Goal: Task Accomplishment & Management: Use online tool/utility

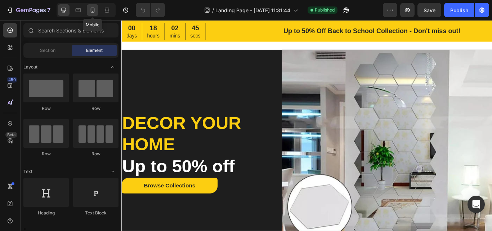
click at [92, 8] on icon at bounding box center [93, 10] width 4 height 5
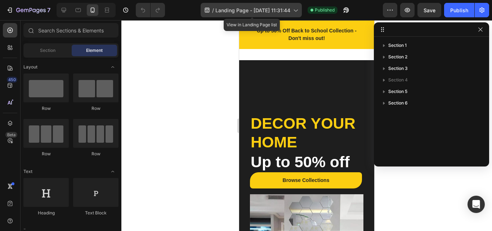
click at [263, 12] on span "Landing Page - Aug 25, 11:31:44" at bounding box center [252, 10] width 75 height 8
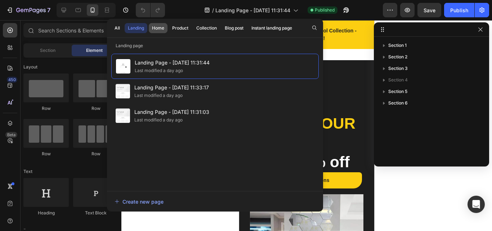
click at [158, 30] on div "Home" at bounding box center [158, 28] width 12 height 6
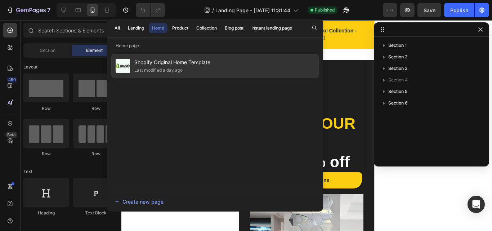
click at [180, 64] on span "Shopify Original Home Template" at bounding box center [172, 62] width 76 height 9
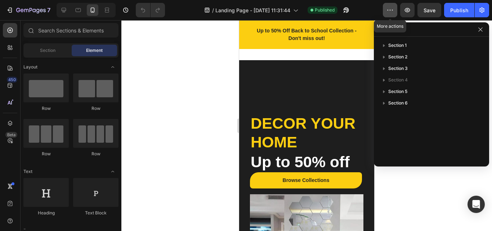
click at [392, 12] on icon "button" at bounding box center [390, 9] width 7 height 7
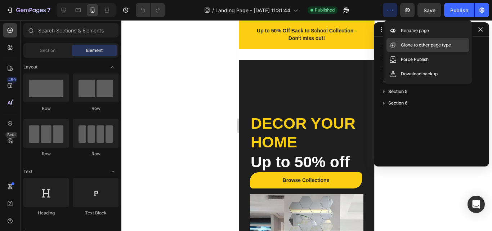
click at [409, 52] on div "Clone to other page type" at bounding box center [428, 59] width 83 height 14
click at [402, 47] on p "Clone to other page type" at bounding box center [426, 44] width 50 height 7
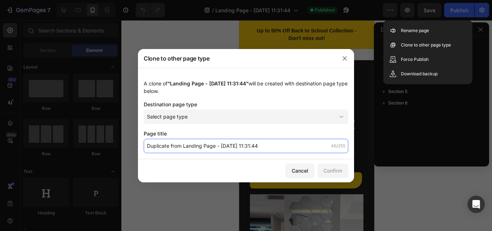
click at [278, 143] on input "Duplicate from Landing Page - [DATE] 11:31:44" at bounding box center [246, 146] width 205 height 14
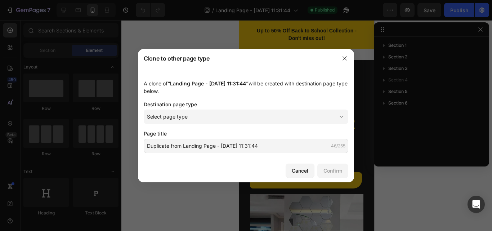
click at [275, 138] on div "Page title Duplicate from Landing Page - Aug 25, 11:31:44 46/255" at bounding box center [246, 141] width 205 height 23
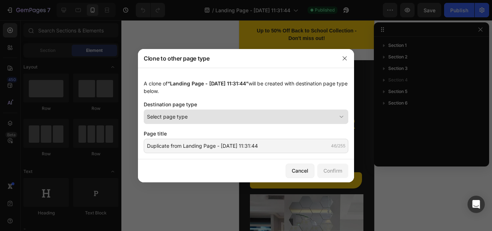
click at [275, 120] on div "Select page type" at bounding box center [241, 117] width 189 height 8
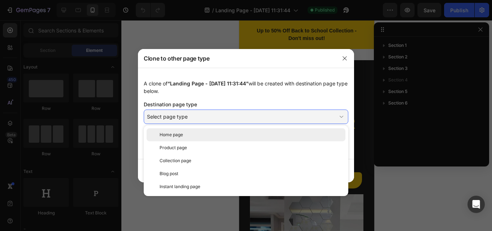
click at [204, 133] on div "Home page" at bounding box center [251, 134] width 183 height 6
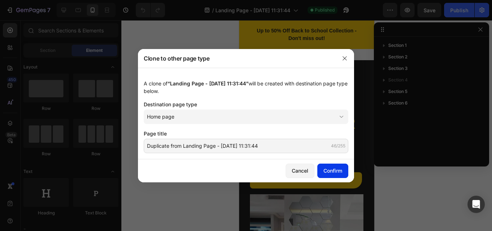
click at [321, 169] on button "Confirm" at bounding box center [332, 171] width 31 height 14
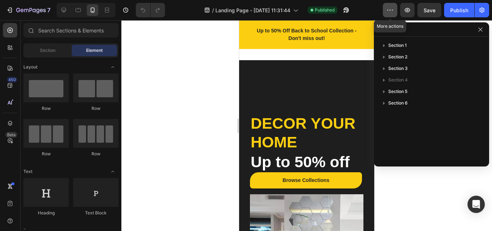
click at [385, 10] on button "button" at bounding box center [390, 10] width 14 height 14
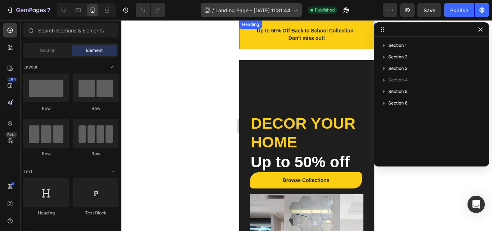
scroll to position [184, 0]
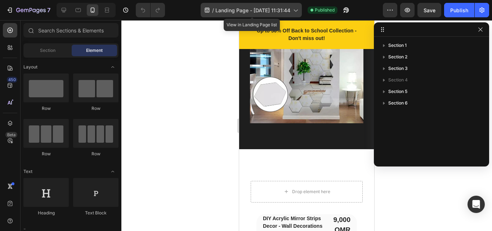
click at [277, 14] on div "/ Landing Page - Aug 25, 11:31:44" at bounding box center [251, 10] width 101 height 14
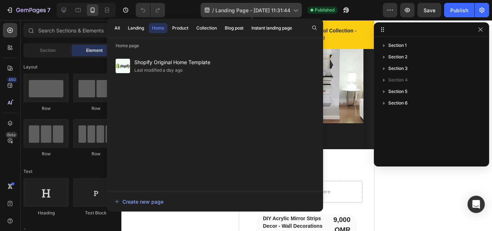
click at [276, 9] on span "Landing Page - Aug 25, 11:31:44" at bounding box center [252, 10] width 75 height 8
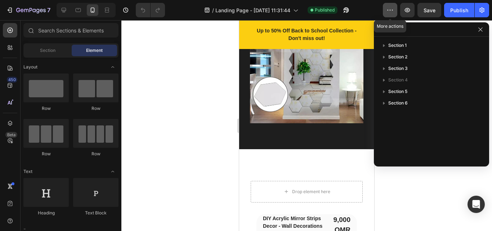
click at [391, 10] on icon "button" at bounding box center [390, 9] width 7 height 7
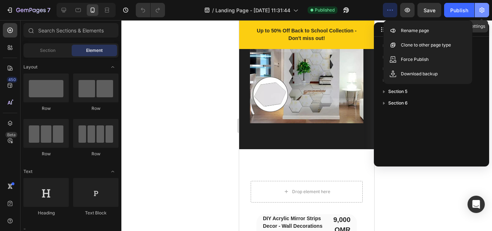
click at [482, 12] on icon "button" at bounding box center [481, 10] width 5 height 5
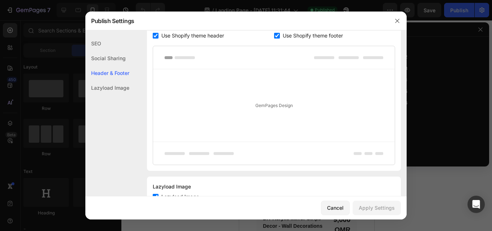
scroll to position [406, 0]
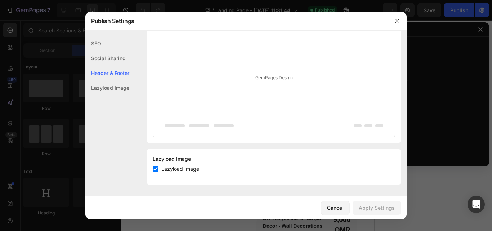
click at [394, 22] on button "button" at bounding box center [398, 21] width 12 height 12
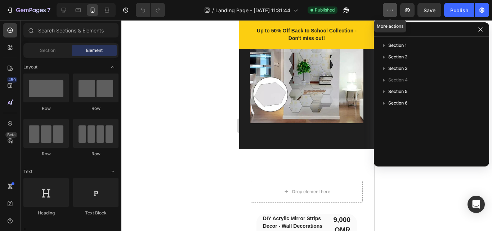
click at [396, 8] on button "button" at bounding box center [390, 10] width 14 height 14
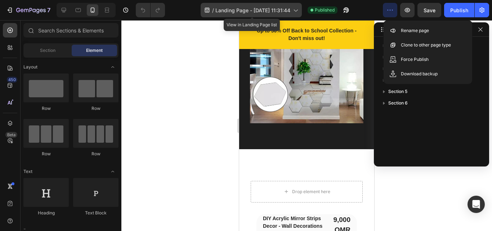
click at [297, 11] on icon at bounding box center [296, 11] width 4 height 2
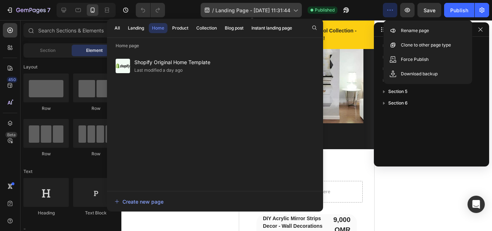
click at [297, 11] on icon at bounding box center [296, 11] width 4 height 2
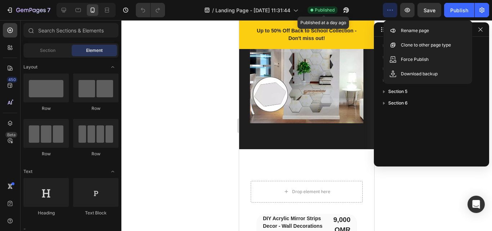
click at [321, 11] on span "Published" at bounding box center [325, 10] width 20 height 6
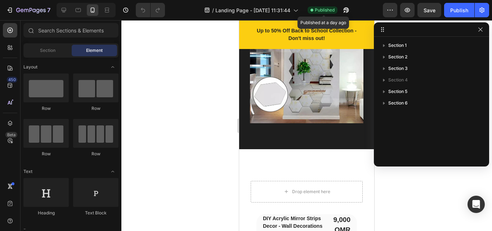
click at [321, 11] on span "Published" at bounding box center [325, 10] width 20 height 6
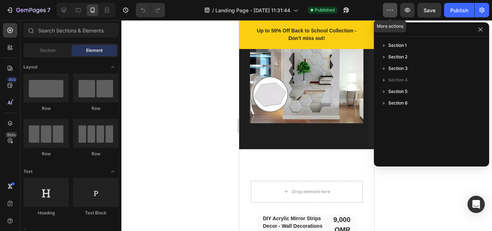
click at [394, 7] on icon "button" at bounding box center [390, 9] width 7 height 7
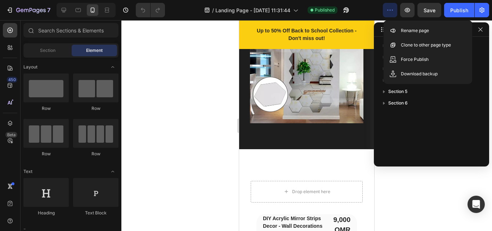
click at [394, 7] on icon "button" at bounding box center [390, 9] width 7 height 7
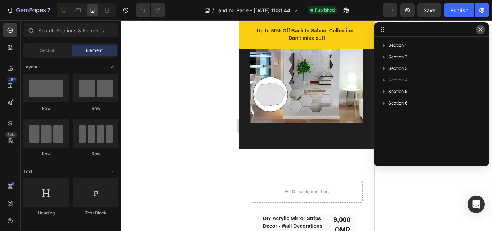
click at [482, 31] on icon "button" at bounding box center [481, 30] width 6 height 6
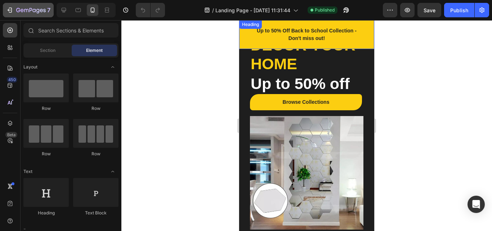
scroll to position [49, 0]
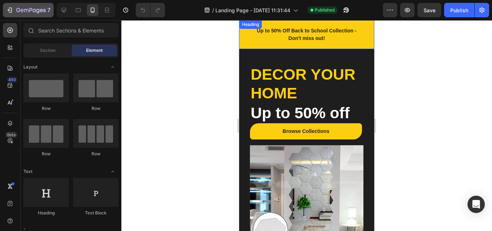
click at [9, 10] on icon "button" at bounding box center [9, 9] width 7 height 7
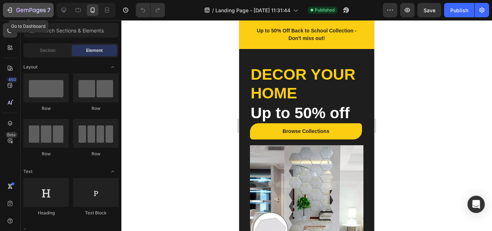
scroll to position [220, 0]
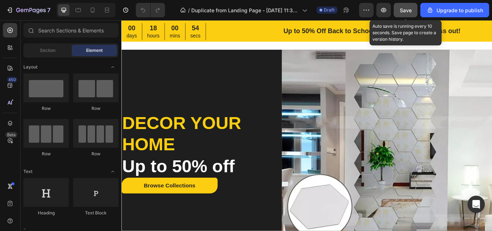
click at [407, 12] on span "Save" at bounding box center [406, 10] width 12 height 6
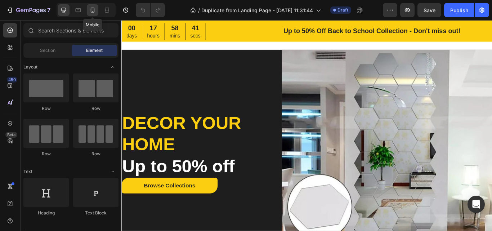
click at [93, 12] on icon at bounding box center [92, 9] width 7 height 7
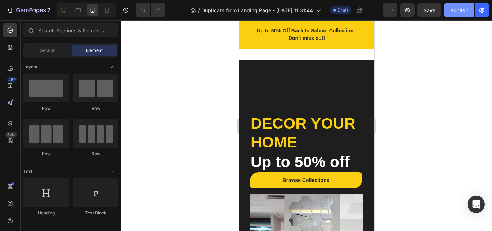
click at [460, 7] on div "Publish" at bounding box center [459, 10] width 18 height 8
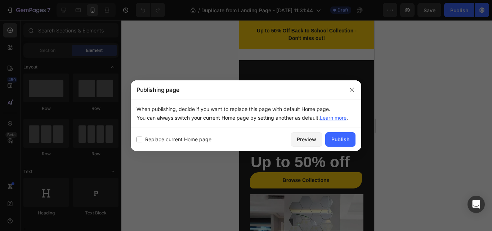
click at [177, 139] on span "Replace current Home page" at bounding box center [178, 139] width 66 height 9
checkbox input "true"
click at [341, 138] on div "Publish" at bounding box center [340, 139] width 18 height 8
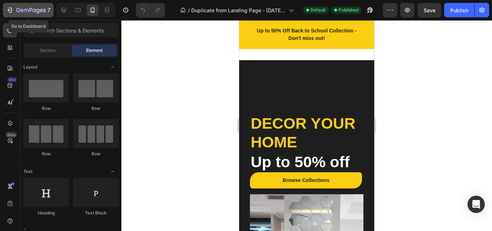
click at [8, 6] on div "7" at bounding box center [28, 10] width 44 height 9
